Goal: Task Accomplishment & Management: Manage account settings

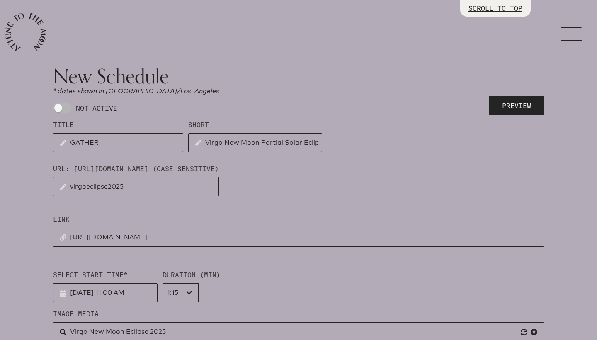
select select "4500"
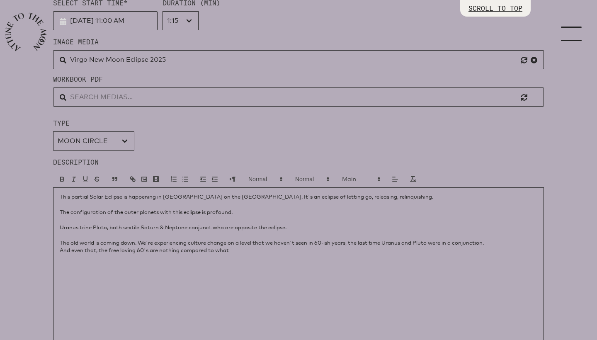
drag, startPoint x: 140, startPoint y: 241, endPoint x: 236, endPoint y: 247, distance: 95.9
click at [236, 247] on div "This partial Solar Eclipse is happening in [GEOGRAPHIC_DATA] on the [GEOGRAPHIC…" at bounding box center [298, 270] width 491 height 166
click at [255, 249] on p "And even that, the free loving 60's are nothing compared to what" at bounding box center [298, 249] width 477 height 7
click at [502, 241] on p "The old world is coming down. We're experiencing culture change on a level that…" at bounding box center [298, 242] width 477 height 7
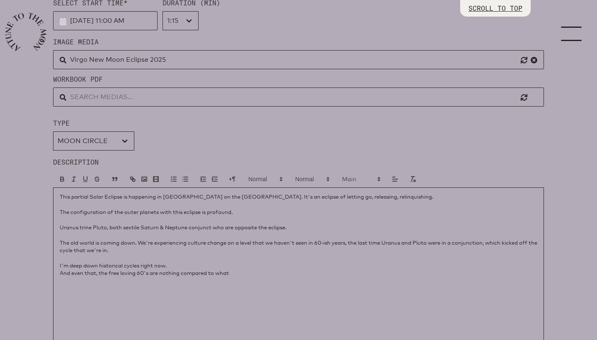
click at [246, 301] on div "This partial Solar Eclipse is happening in [GEOGRAPHIC_DATA] on the [GEOGRAPHIC…" at bounding box center [298, 270] width 491 height 166
drag, startPoint x: 102, startPoint y: 271, endPoint x: 58, endPoint y: 273, distance: 43.5
click at [58, 273] on div "This partial Solar Eclipse is happening in [GEOGRAPHIC_DATA] on the [GEOGRAPHIC…" at bounding box center [298, 270] width 491 height 166
click at [212, 273] on p "The free loving 60's are nothing compared to what" at bounding box center [298, 272] width 477 height 7
drag, startPoint x: 179, startPoint y: 272, endPoint x: 61, endPoint y: 272, distance: 118.9
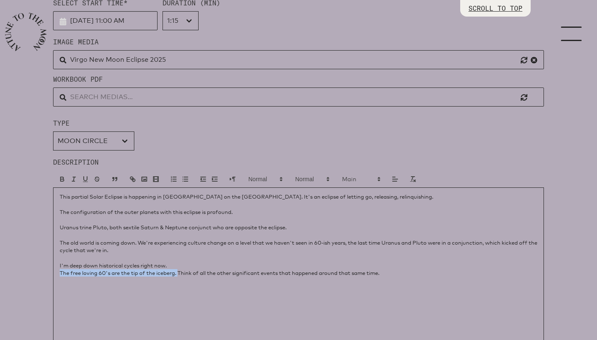
click at [61, 272] on p "The free loving 60's are the tip of the iceberg. Think of all the other signifi…" at bounding box center [298, 272] width 477 height 7
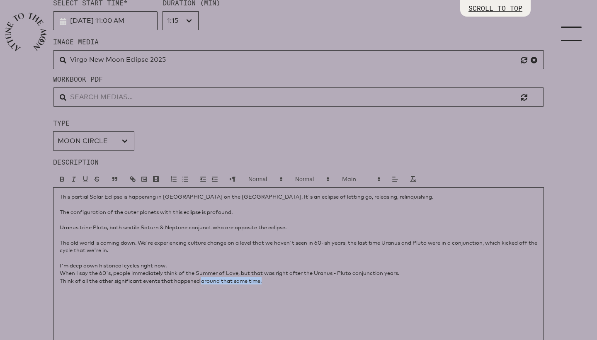
drag, startPoint x: 204, startPoint y: 280, endPoint x: 265, endPoint y: 284, distance: 61.1
click at [265, 284] on div "This partial Solar Eclipse is happening in [GEOGRAPHIC_DATA] on the [GEOGRAPHIC…" at bounding box center [298, 270] width 491 height 166
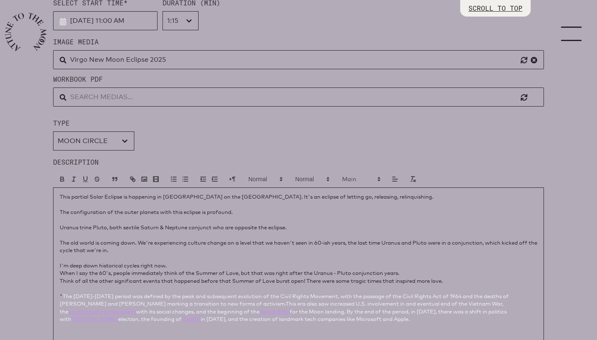
scroll to position [5, 0]
click at [261, 182] on span at bounding box center [265, 179] width 41 height 10
click at [259, 181] on span at bounding box center [265, 179] width 41 height 10
click at [414, 178] on icon "button" at bounding box center [412, 178] width 7 height 7
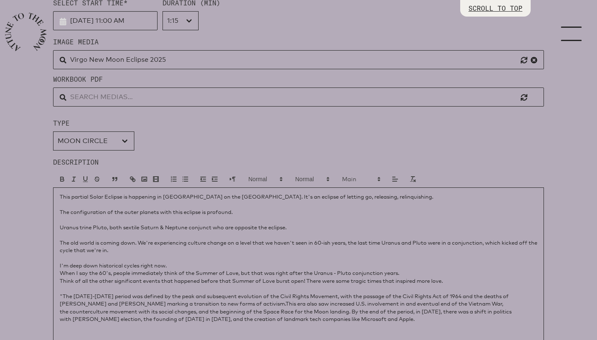
click at [272, 263] on p "I'm deep down historical cycles right now." at bounding box center [298, 264] width 477 height 7
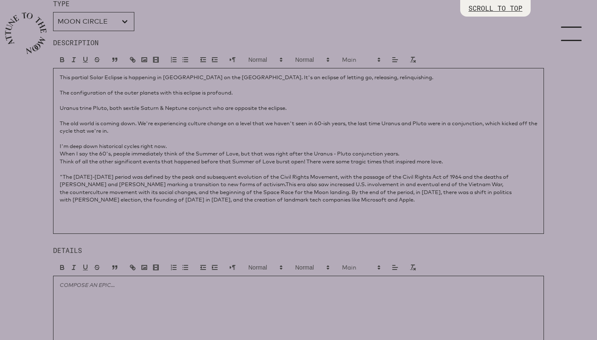
scroll to position [392, 0]
click at [75, 174] on p ""The [DATE]-[DATE] period was defined by the peak and subsequent evolution of t…" at bounding box center [298, 187] width 477 height 31
click at [316, 182] on p "A google search shared: "The [DATE]-[DATE] period was defined by the peak and s…" at bounding box center [298, 187] width 477 height 31
click at [448, 195] on p "A google search shared: "The [DATE]-[DATE] period was defined by the peak and s…" at bounding box center [298, 187] width 477 height 31
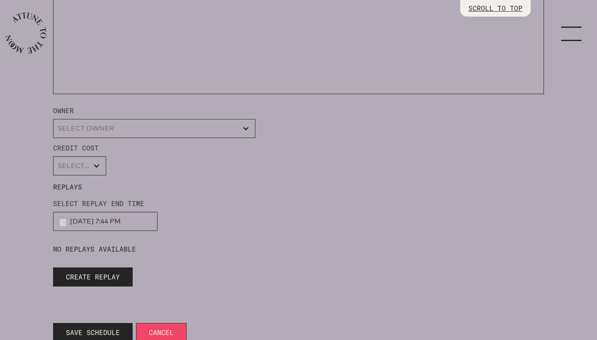
scroll to position [739, 0]
select select "wt5MRi9amjesYzz3xPxkkeuMjBr1"
select select "2"
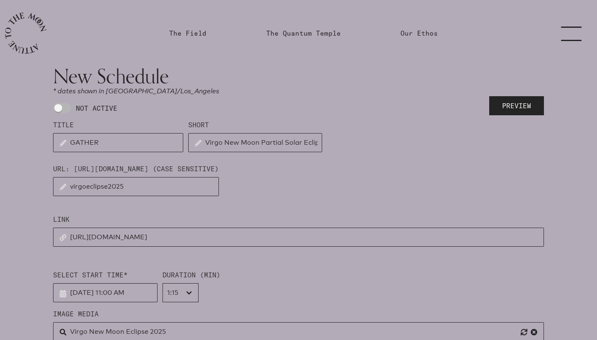
scroll to position [0, 0]
click at [64, 106] on span at bounding box center [62, 108] width 18 height 10
click at [58, 106] on input "NOT ACTIVE" at bounding box center [55, 107] width 5 height 5
checkbox input "true"
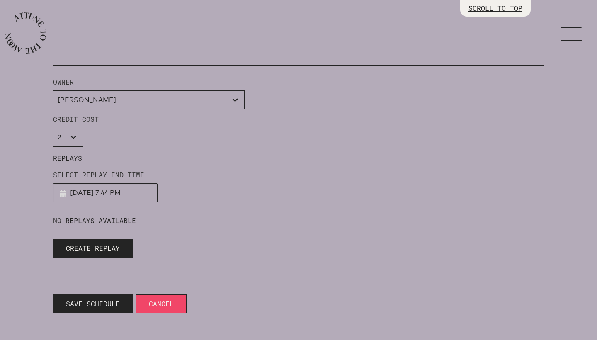
scroll to position [768, 0]
click at [107, 307] on span "Save Schedule" at bounding box center [93, 304] width 54 height 10
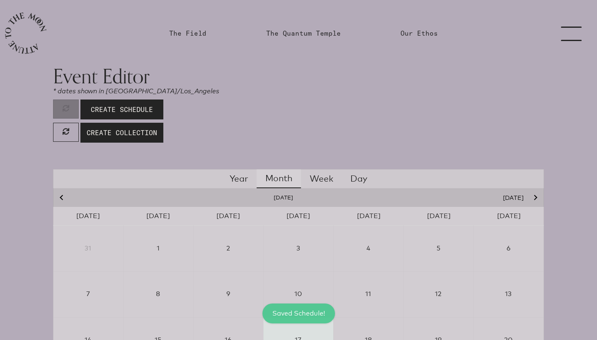
scroll to position [0, 0]
click at [288, 34] on link "The Quantum Temple" at bounding box center [303, 33] width 75 height 10
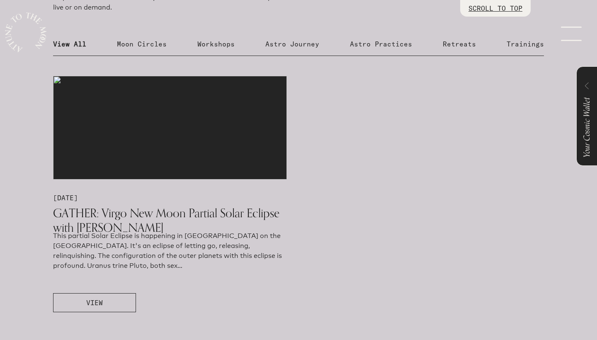
scroll to position [174, 0]
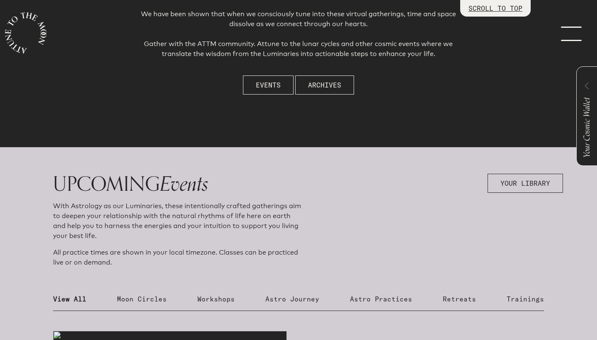
click at [567, 34] on link "menu" at bounding box center [575, 33] width 41 height 66
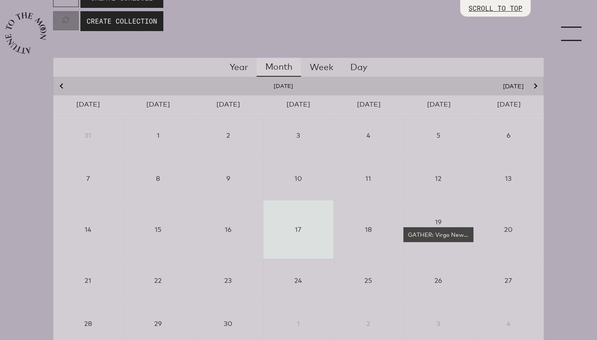
scroll to position [86, 0]
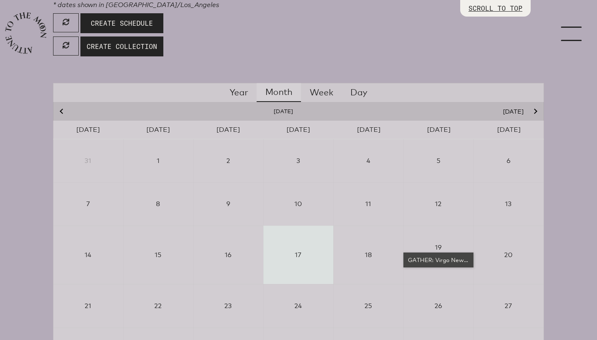
click at [434, 257] on div "GATHER: Virgo New Moon Partial Solar Eclipse" at bounding box center [438, 260] width 63 height 8
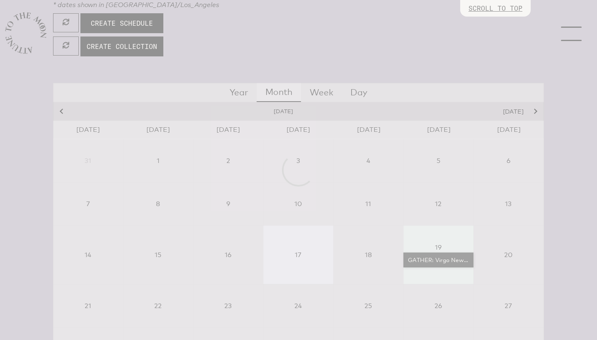
select select "4500"
select select "wt5MRi9amjesYzz3xPxkkeuMjBr1"
select select "2"
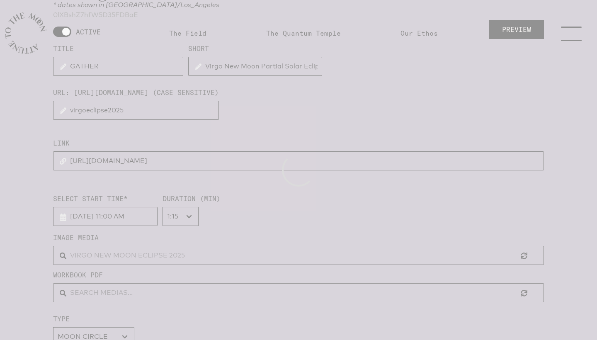
scroll to position [0, 0]
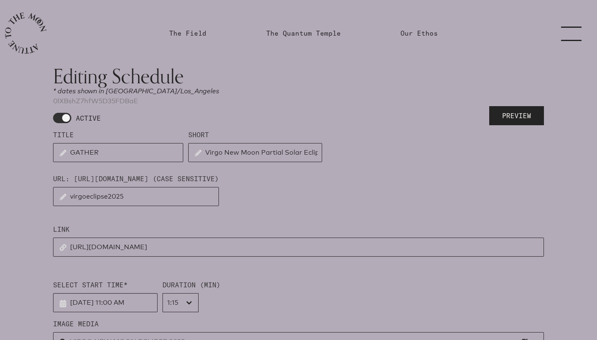
click at [60, 120] on span at bounding box center [62, 118] width 18 height 10
click at [58, 120] on input "ACTIVE" at bounding box center [55, 117] width 5 height 5
checkbox input "false"
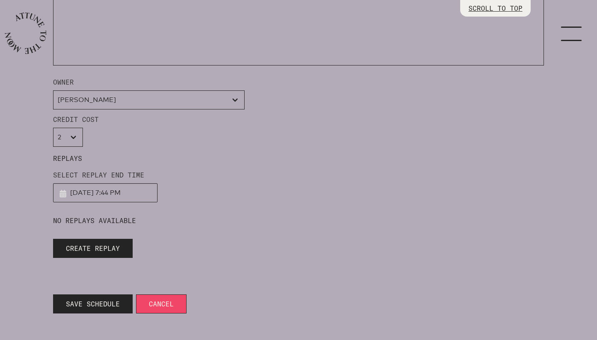
scroll to position [778, 0]
click at [93, 303] on span "Save Schedule" at bounding box center [93, 304] width 54 height 10
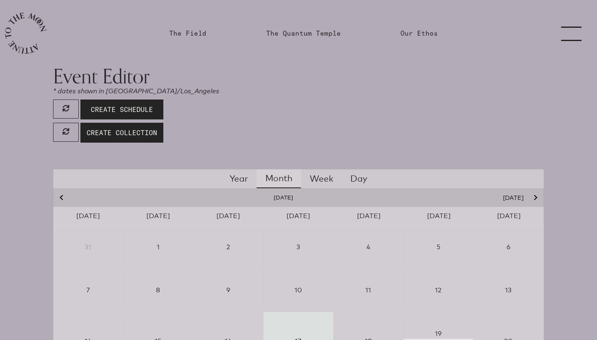
scroll to position [0, 0]
click at [573, 36] on link "menu" at bounding box center [575, 33] width 41 height 66
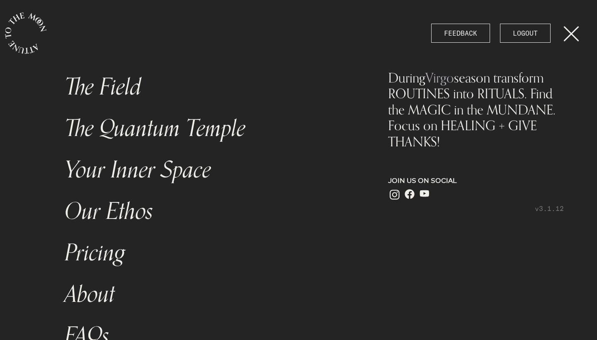
select select "Moon"
select select "[PERSON_NAME]"
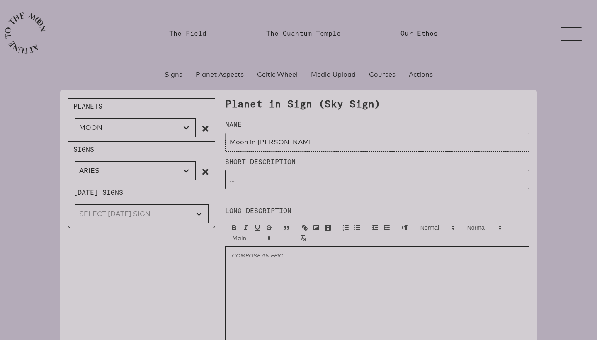
click at [339, 77] on span "Media Upload" at bounding box center [333, 75] width 45 height 10
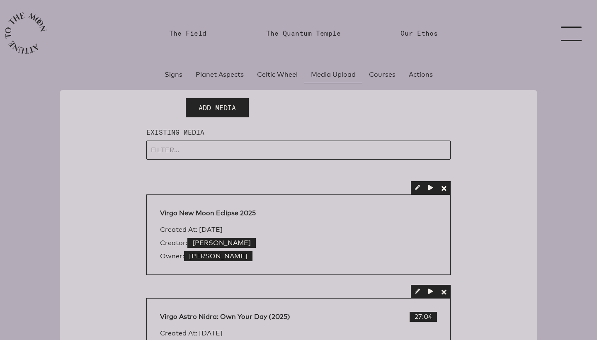
click at [444, 190] on button "button" at bounding box center [443, 187] width 13 height 13
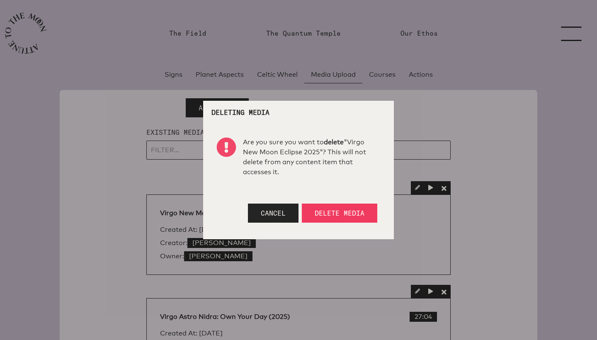
click at [324, 213] on span "Delete Media" at bounding box center [340, 213] width 50 height 8
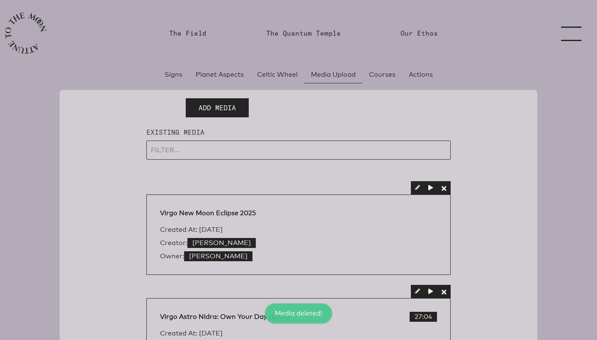
click at [213, 104] on div at bounding box center [298, 170] width 597 height 340
click at [215, 109] on span "Add Media" at bounding box center [217, 108] width 37 height 10
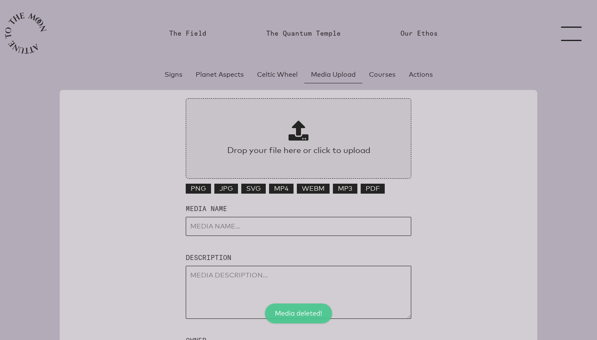
click at [308, 128] on span at bounding box center [298, 131] width 20 height 20
click at [308, 128] on input "Drop your file here or click to upload" at bounding box center [298, 138] width 225 height 80
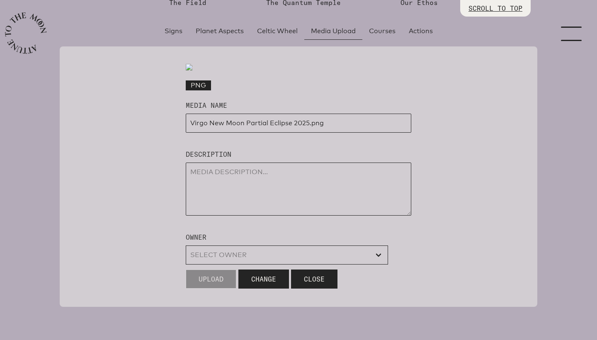
scroll to position [155, 0]
drag, startPoint x: 309, startPoint y: 230, endPoint x: 347, endPoint y: 227, distance: 38.2
click at [347, 133] on input "input" at bounding box center [298, 123] width 225 height 19
type input "Virgo New Moon Partial Eclipse 2025"
click at [298, 215] on textarea at bounding box center [298, 188] width 225 height 53
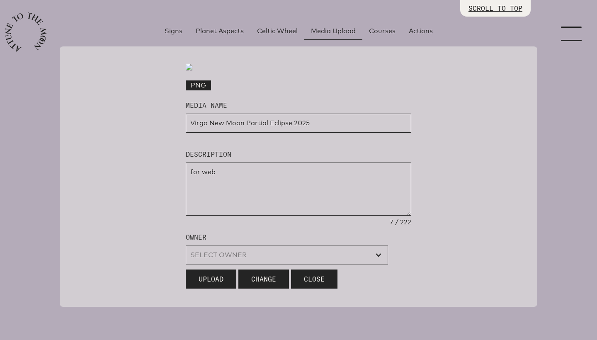
scroll to position [259, 0]
type textarea "for web"
select select "wt5MRi9amjesYzz3xPxkkeuMjBr1"
click at [211, 277] on span "Upload" at bounding box center [211, 279] width 25 height 10
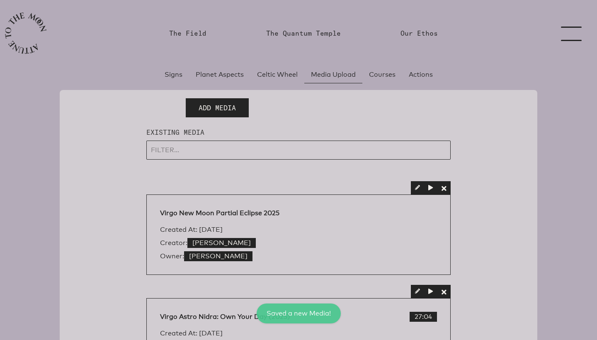
scroll to position [0, 0]
click at [572, 36] on link "menu" at bounding box center [575, 33] width 41 height 66
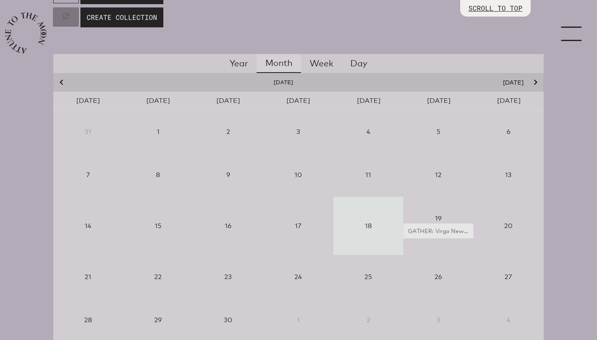
scroll to position [184, 0]
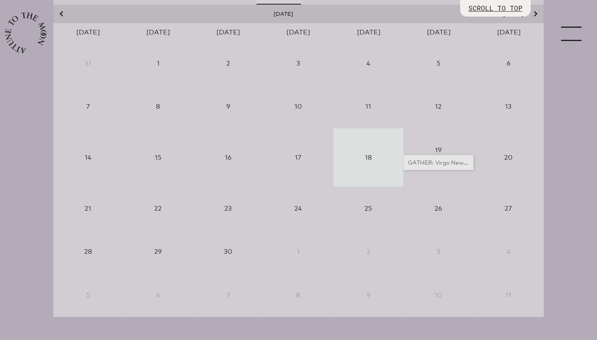
click at [424, 160] on div "GATHER: Virgo New Moon Partial Solar Eclipse" at bounding box center [438, 162] width 63 height 8
select select "4500"
select select "wt5MRi9amjesYzz3xPxkkeuMjBr1"
select select "2"
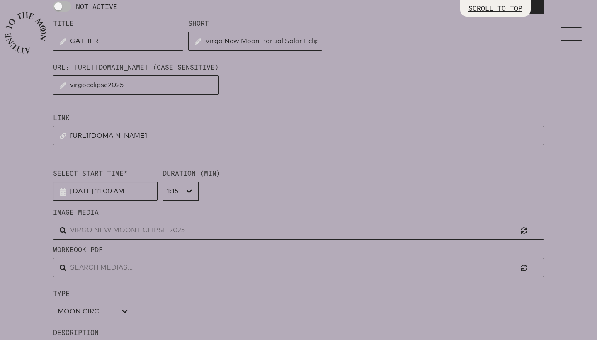
scroll to position [129, 0]
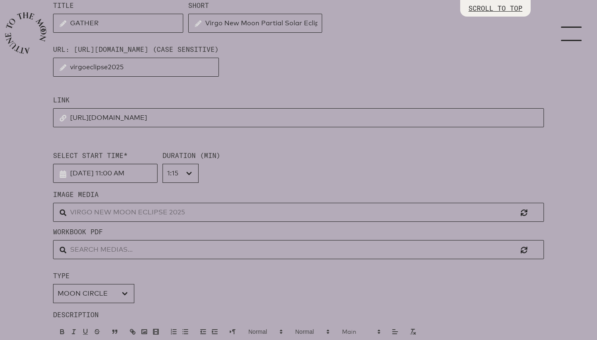
click at [302, 211] on input "text" at bounding box center [298, 212] width 491 height 19
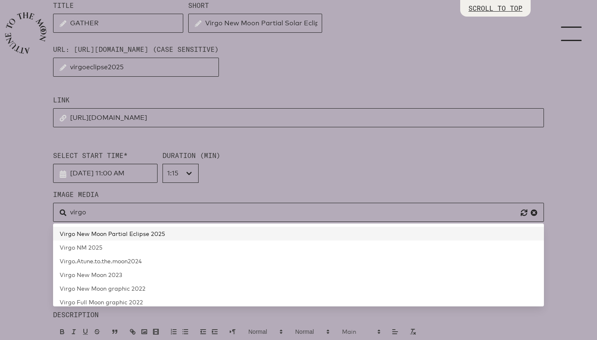
click at [204, 237] on link "Virgo New Moon Partial Eclipse 2025" at bounding box center [298, 234] width 491 height 14
type input "Virgo New Moon Partial Eclipse 2025"
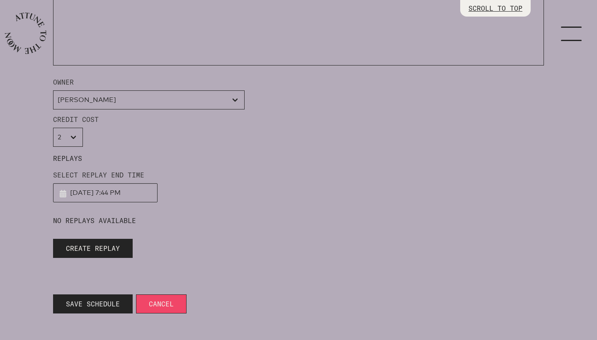
click at [94, 303] on span "Save Schedule" at bounding box center [93, 304] width 54 height 10
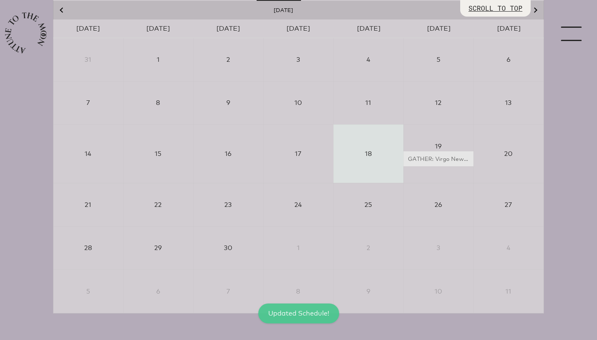
scroll to position [187, 0]
click at [441, 157] on div "GATHER: Virgo New Moon Partial Solar Eclipse" at bounding box center [438, 159] width 63 height 8
select select "4500"
select select "wt5MRi9amjesYzz3xPxkkeuMjBr1"
select select "2"
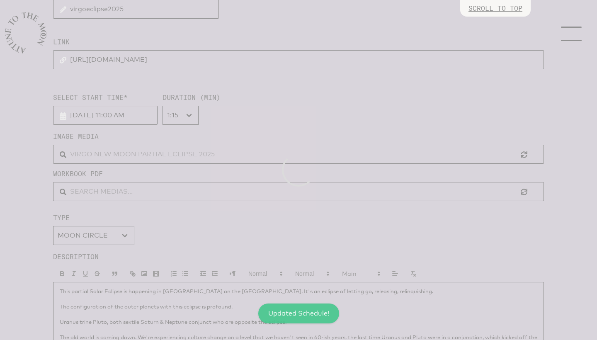
scroll to position [0, 0]
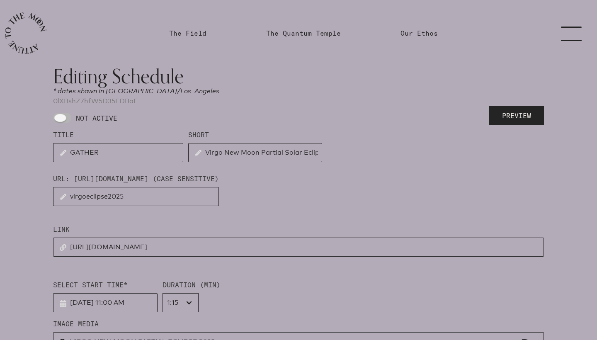
click at [63, 118] on span at bounding box center [62, 118] width 18 height 10
click at [58, 118] on input "NOT ACTIVE" at bounding box center [55, 117] width 5 height 5
checkbox input "true"
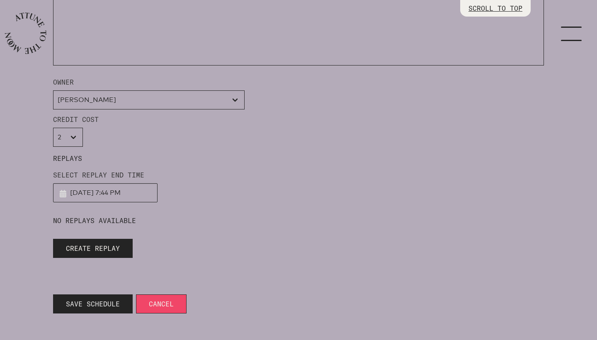
click at [113, 302] on span "Save Schedule" at bounding box center [93, 304] width 54 height 10
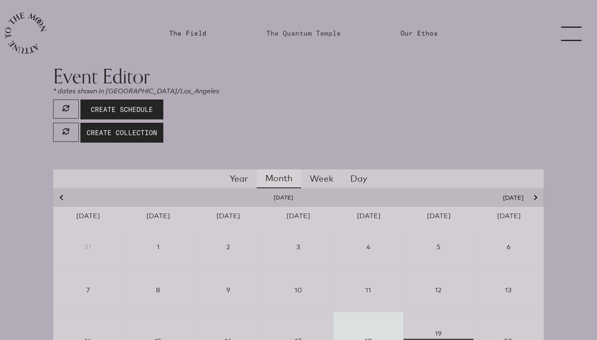
click at [318, 31] on link "The Quantum Temple" at bounding box center [303, 33] width 75 height 10
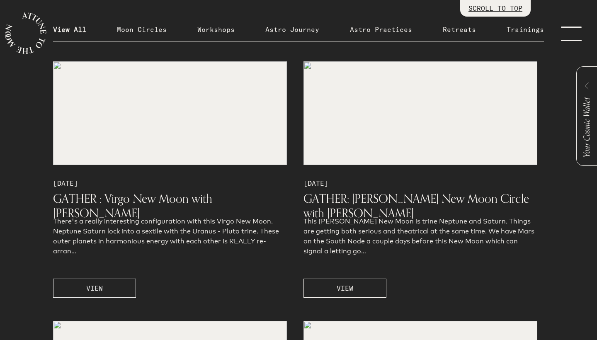
scroll to position [882, 0]
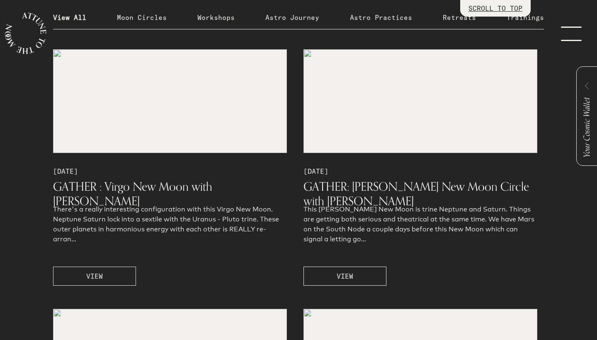
click at [105, 282] on button "VIEW" at bounding box center [94, 275] width 83 height 19
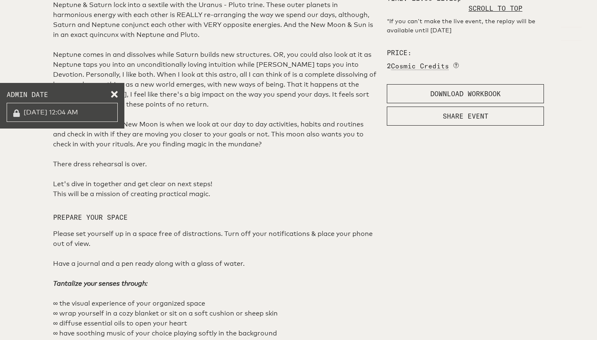
scroll to position [414, 0]
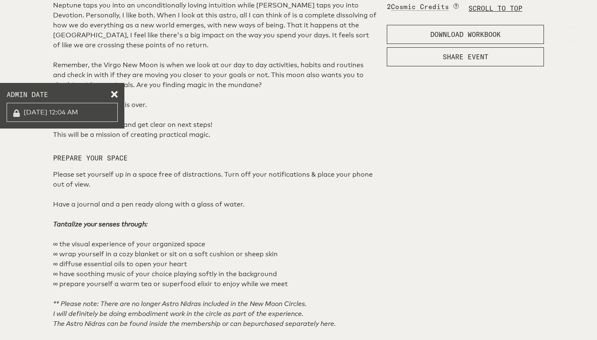
click at [116, 95] on span at bounding box center [114, 93] width 7 height 7
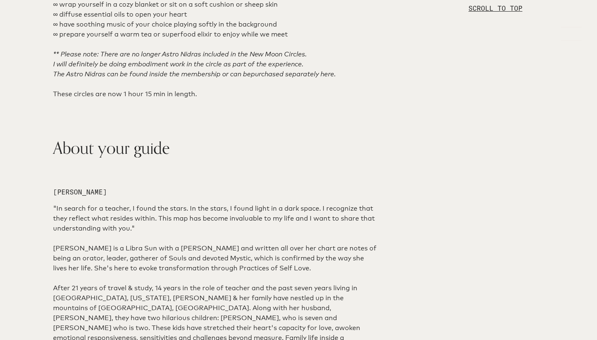
scroll to position [665, 0]
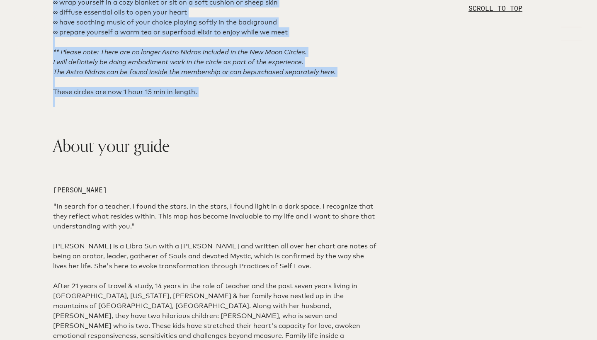
drag, startPoint x: 53, startPoint y: 122, endPoint x: 201, endPoint y: 315, distance: 242.9
click at [201, 315] on div "What you can expect There's a really interesting configuration with this Virgo …" at bounding box center [215, 158] width 334 height 1064
copy div "Please set yourself up in a space free of distractions. Turn off your notificat…"
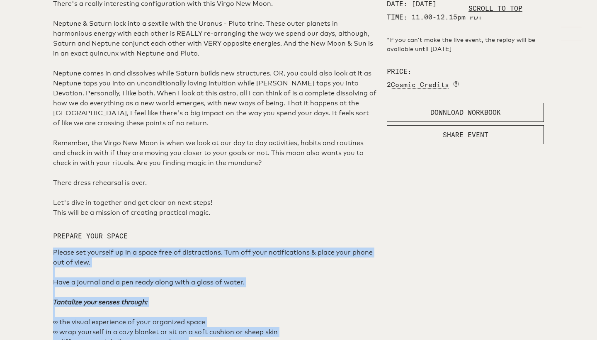
scroll to position [181, 0]
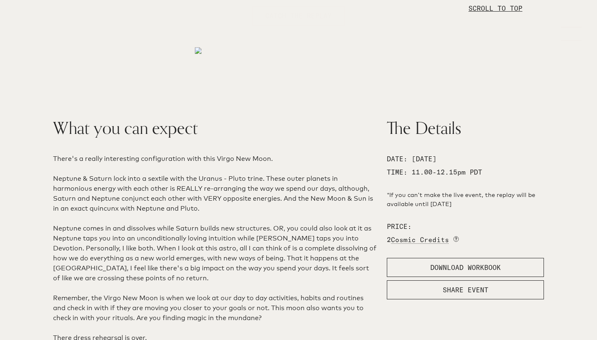
click at [583, 34] on link "menu" at bounding box center [575, 33] width 41 height 66
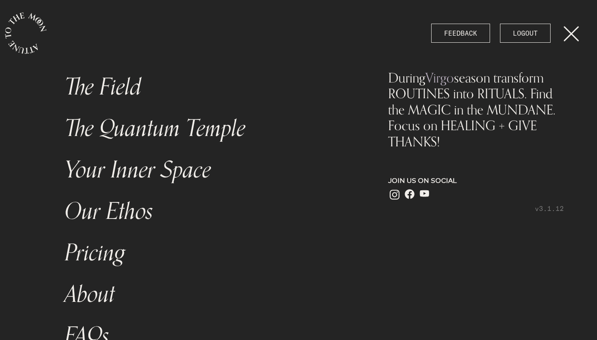
scroll to position [0, 0]
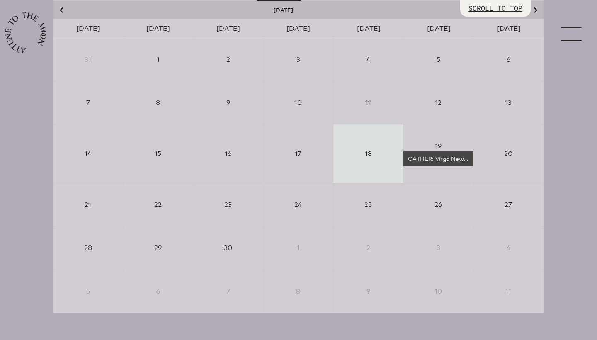
scroll to position [187, 0]
click at [429, 156] on div "GATHER: Virgo New Moon Partial Solar Eclipse" at bounding box center [438, 159] width 63 height 8
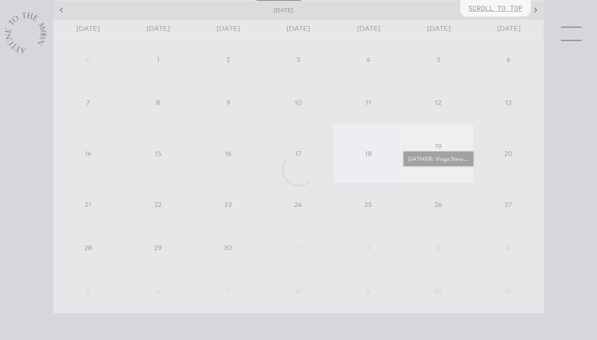
select select "4500"
select select "wt5MRi9amjesYzz3xPxkkeuMjBr1"
select select "2"
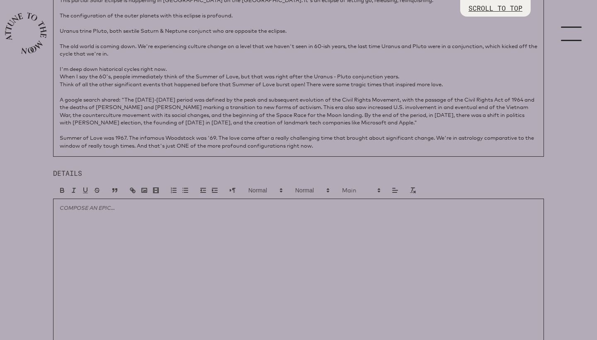
scroll to position [491, 0]
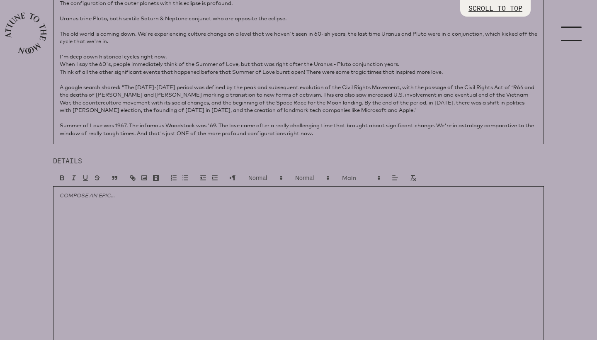
click at [164, 242] on div at bounding box center [298, 269] width 491 height 166
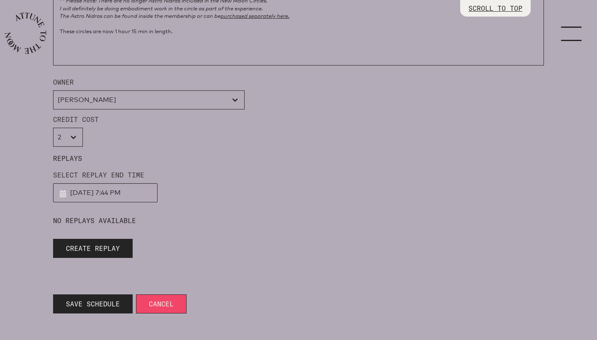
scroll to position [778, 0]
click at [103, 300] on span "Save Schedule" at bounding box center [93, 304] width 54 height 10
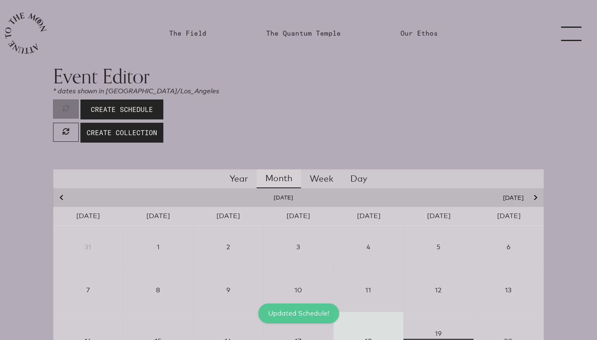
scroll to position [0, 0]
click at [193, 37] on link "The Field" at bounding box center [187, 33] width 37 height 10
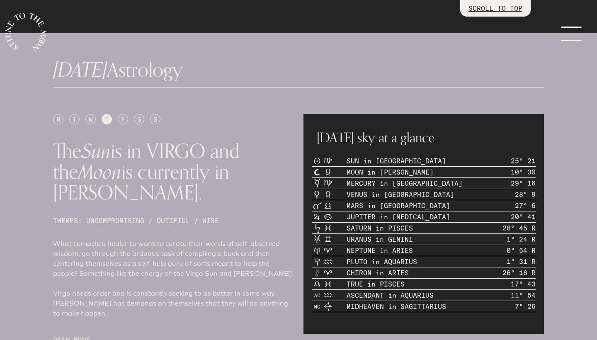
scroll to position [291, 0]
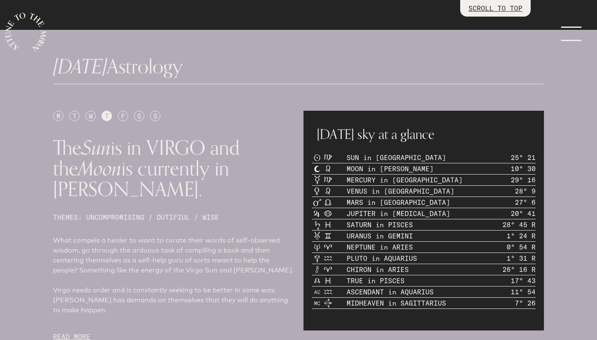
click at [67, 332] on p "READ MORE" at bounding box center [173, 337] width 240 height 10
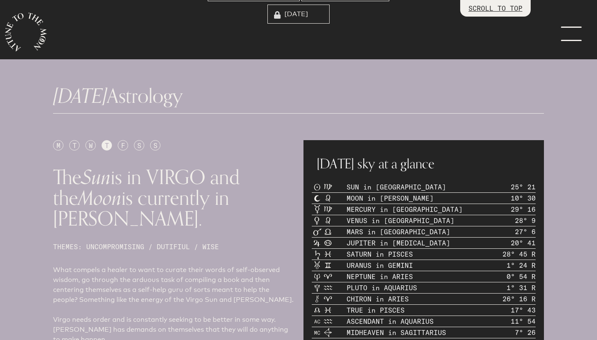
scroll to position [266, 0]
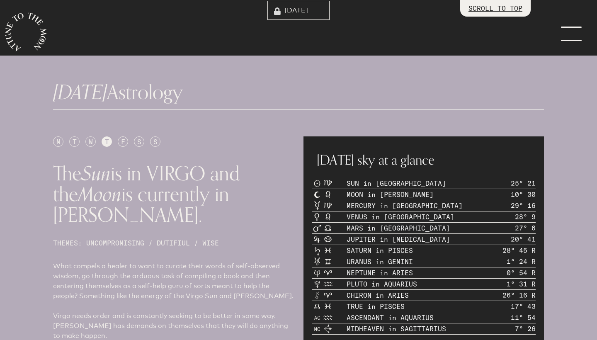
click at [90, 142] on div "W" at bounding box center [90, 141] width 10 height 10
click at [77, 142] on div "T" at bounding box center [74, 141] width 10 height 10
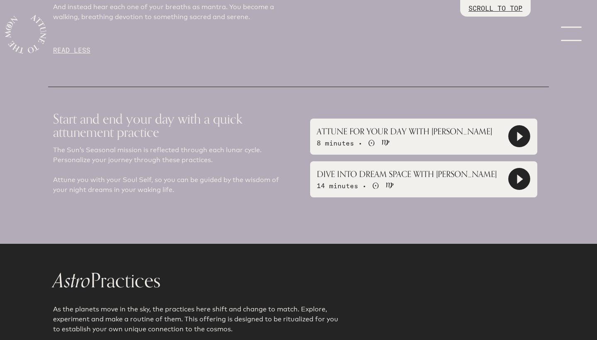
scroll to position [1038, 0]
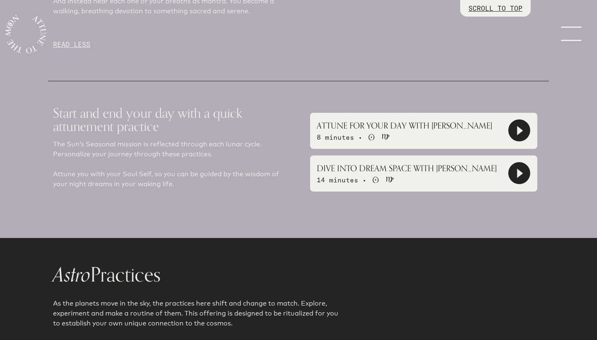
click at [514, 120] on icon at bounding box center [518, 130] width 21 height 21
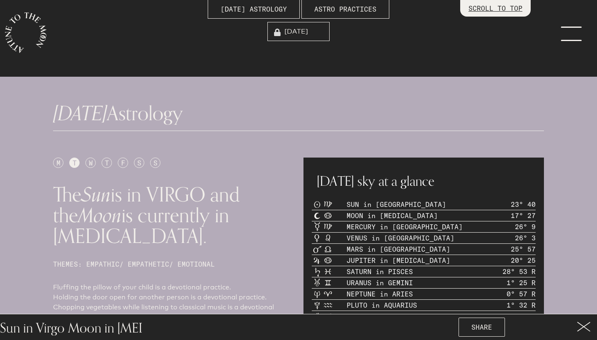
scroll to position [252, 0]
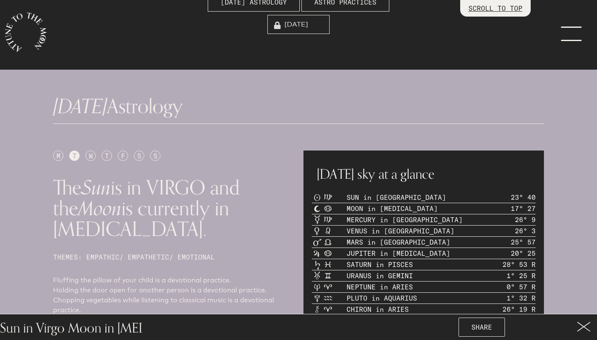
click at [123, 155] on div "F" at bounding box center [123, 155] width 10 height 10
type input "[DATE]"
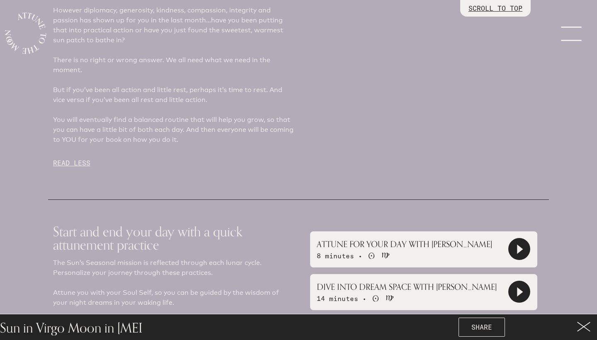
scroll to position [909, 0]
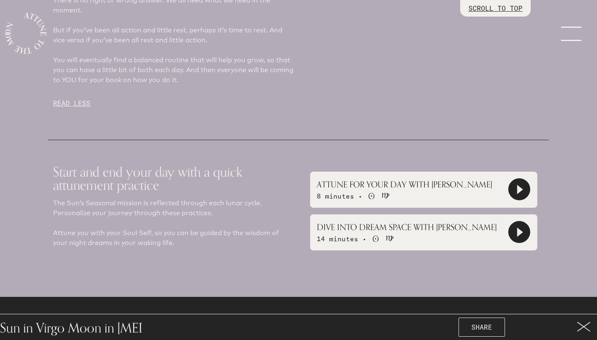
click at [516, 179] on icon at bounding box center [518, 189] width 21 height 21
